Goal: Answer question/provide support: Share knowledge or assist other users

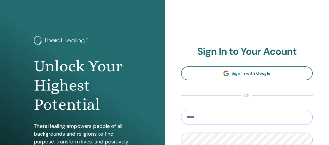
click at [272, 115] on input "email" at bounding box center [247, 117] width 132 height 15
type input "**********"
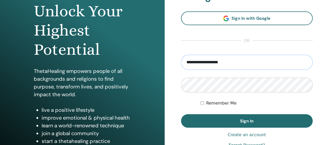
scroll to position [55, 0]
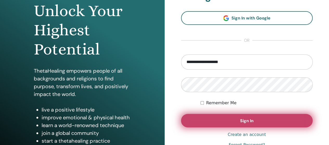
click at [239, 115] on button "Sign In" at bounding box center [247, 121] width 132 height 14
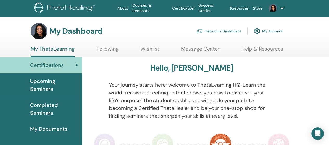
click at [233, 30] on link "Instructor Dashboard" at bounding box center [218, 30] width 45 height 11
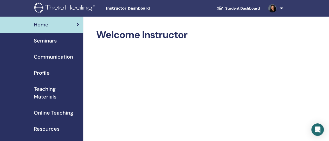
click at [33, 44] on div "Seminars" at bounding box center [41, 41] width 75 height 8
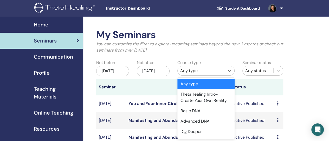
click at [212, 70] on div "Any type" at bounding box center [201, 71] width 42 height 6
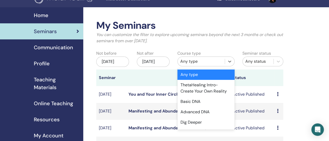
scroll to position [12, 0]
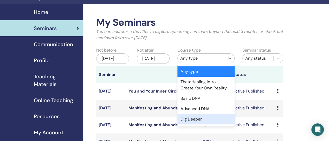
click at [204, 117] on div "Dig Deeper" at bounding box center [205, 119] width 57 height 10
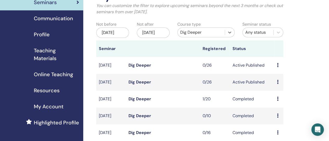
scroll to position [39, 0]
click at [278, 101] on icon at bounding box center [277, 99] width 2 height 4
click at [292, 118] on li "Attendees" at bounding box center [281, 118] width 28 height 8
click at [277, 101] on icon at bounding box center [277, 99] width 2 height 4
click at [281, 116] on link "Attendees" at bounding box center [281, 116] width 20 height 5
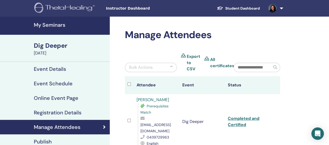
click at [169, 98] on link "Morgan Willoughby" at bounding box center [152, 99] width 32 height 5
click at [52, 24] on h4 "My Seminars" at bounding box center [70, 25] width 73 height 6
